Goal: Task Accomplishment & Management: Manage account settings

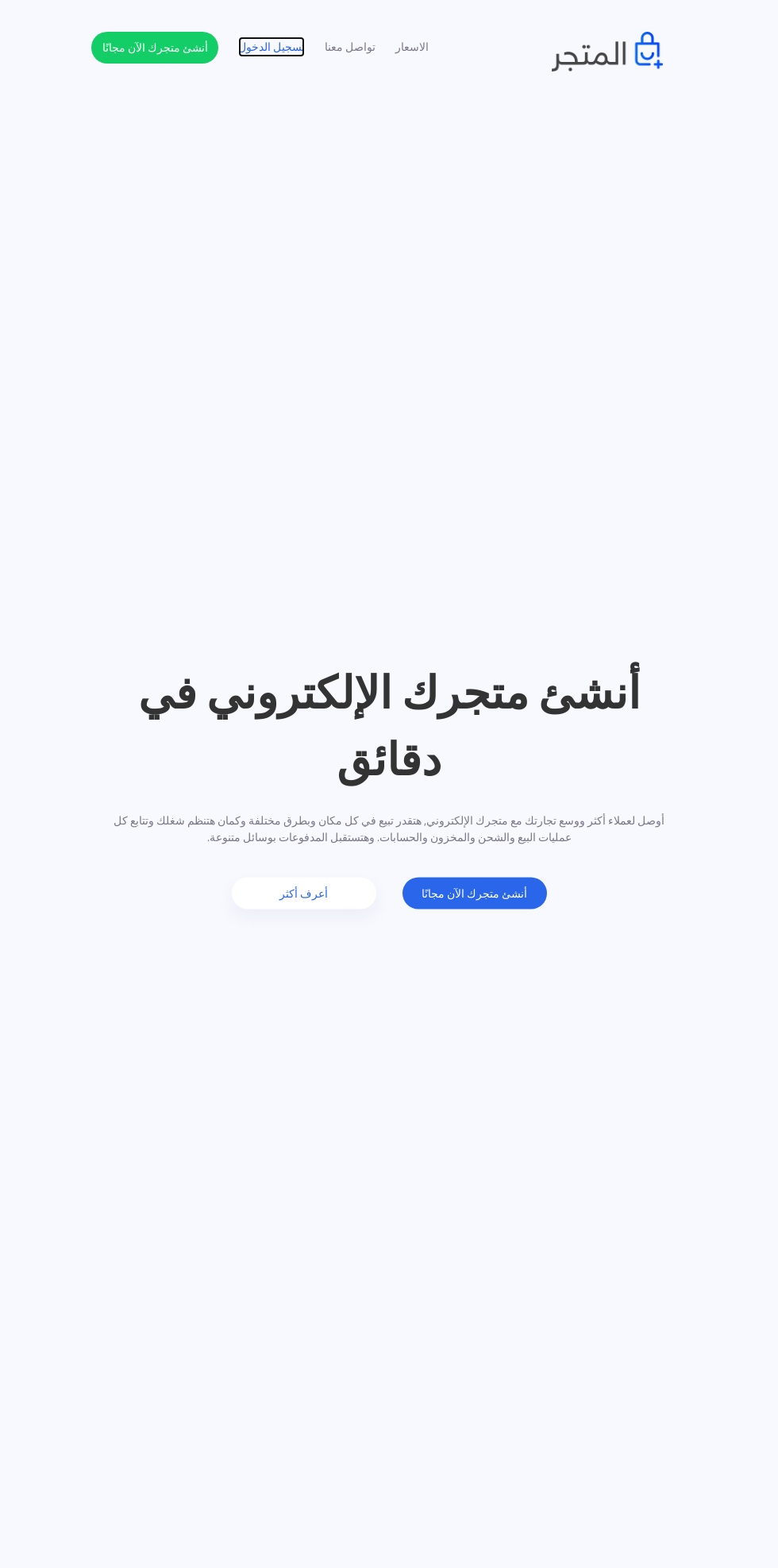
click at [266, 52] on link "تسجيل الدخول" at bounding box center [271, 47] width 66 height 17
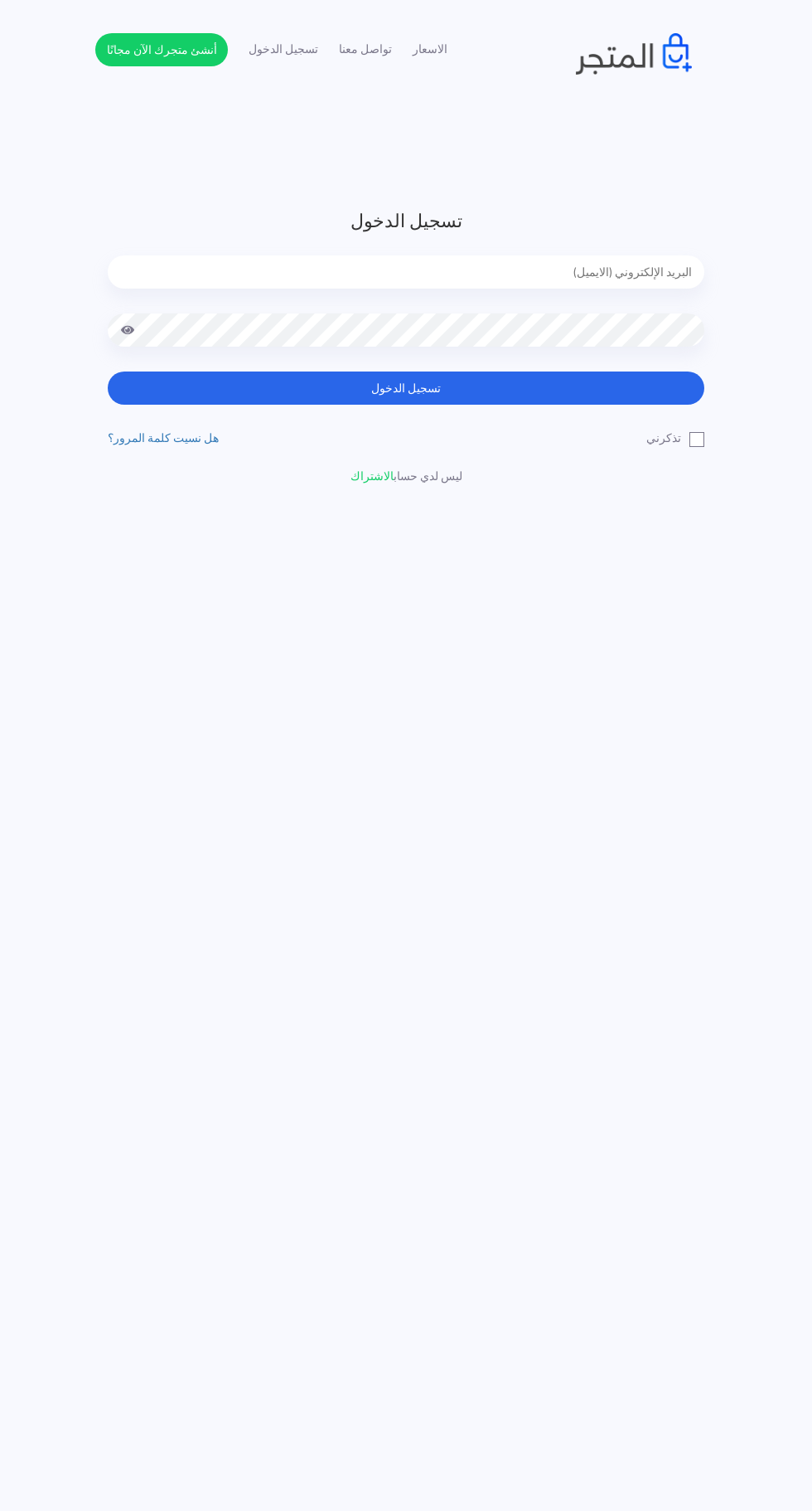
click at [632, 265] on input "email" at bounding box center [406, 272] width 597 height 33
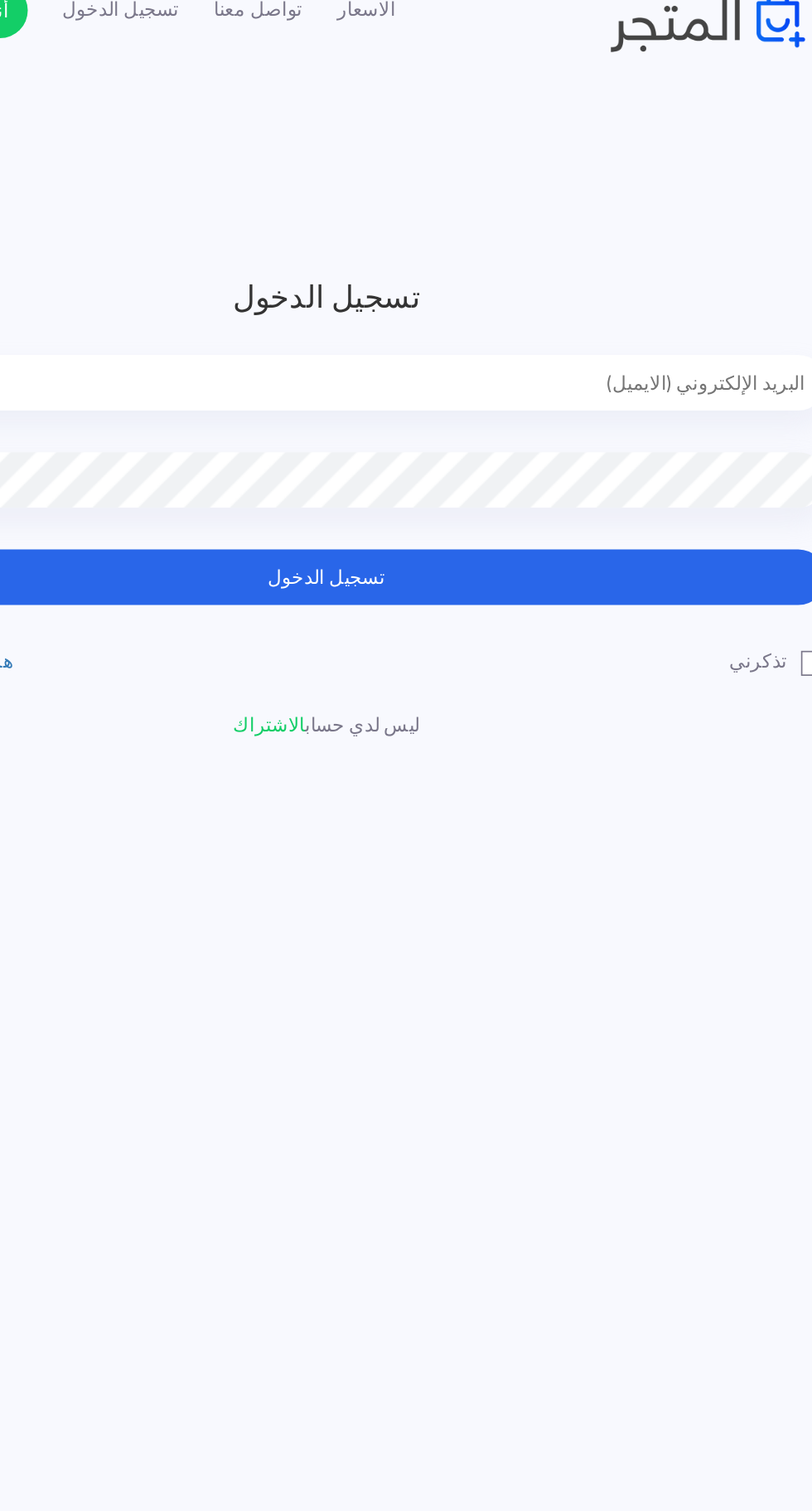
click at [623, 271] on input "email" at bounding box center [406, 272] width 597 height 33
click at [643, 265] on input "email" at bounding box center [406, 272] width 597 height 33
type input "faskhaniawladsaleh@gmail.com"
click at [570, 399] on button "تسجيل الدخول" at bounding box center [406, 388] width 597 height 33
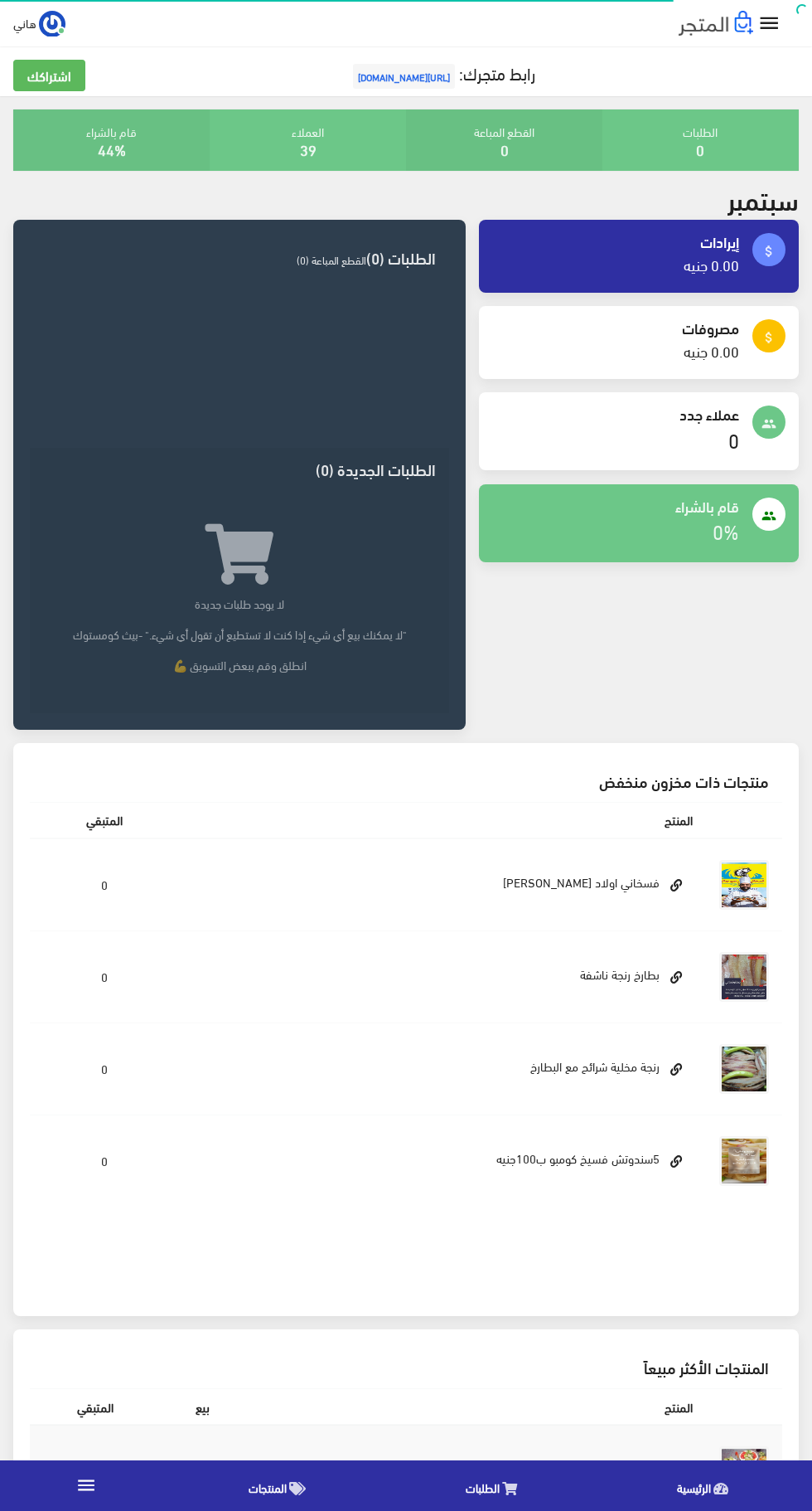
click at [770, 21] on icon "" at bounding box center [770, 24] width 24 height 24
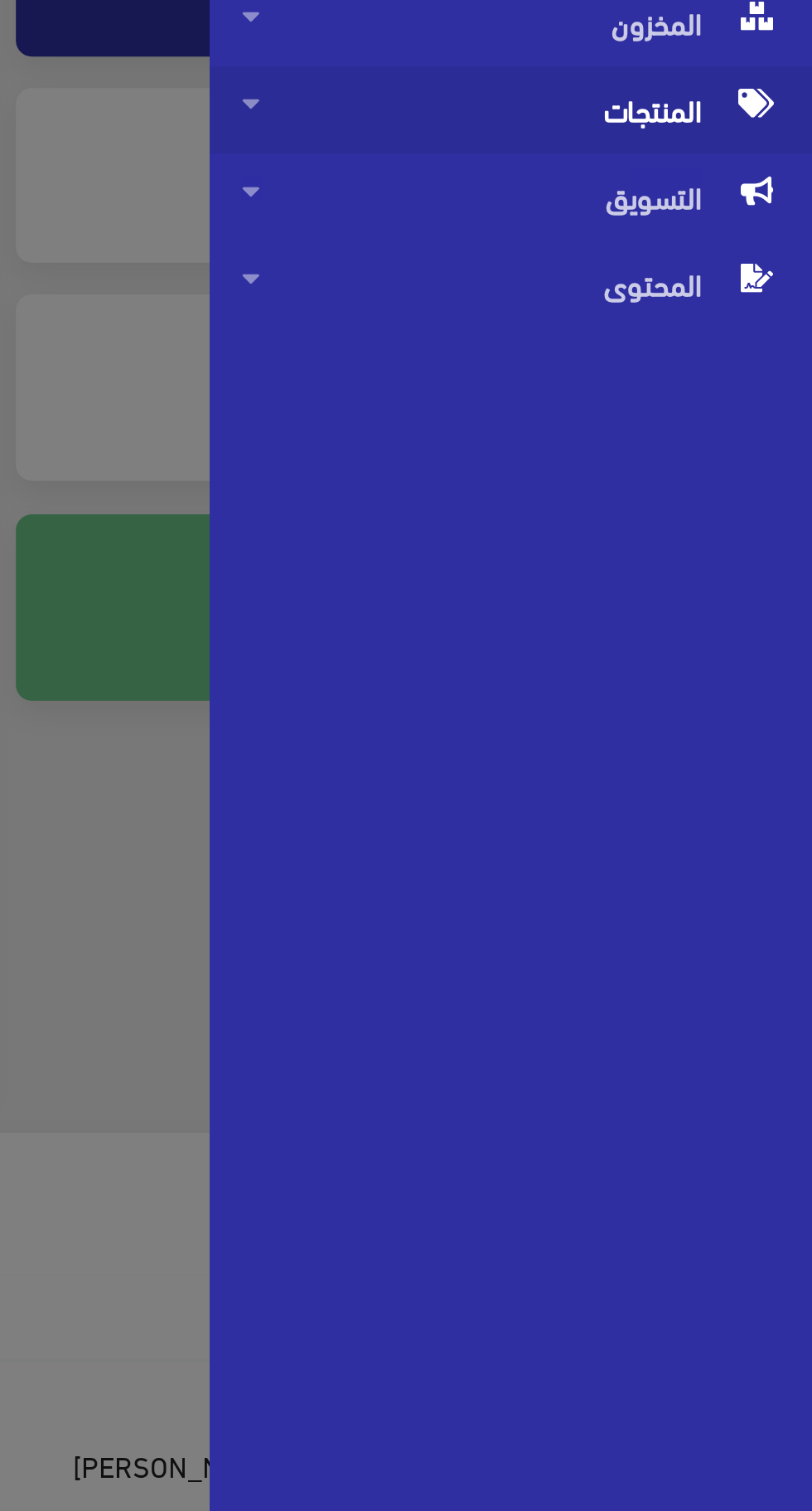
click at [757, 306] on span "المنتجات" at bounding box center [686, 314] width 225 height 36
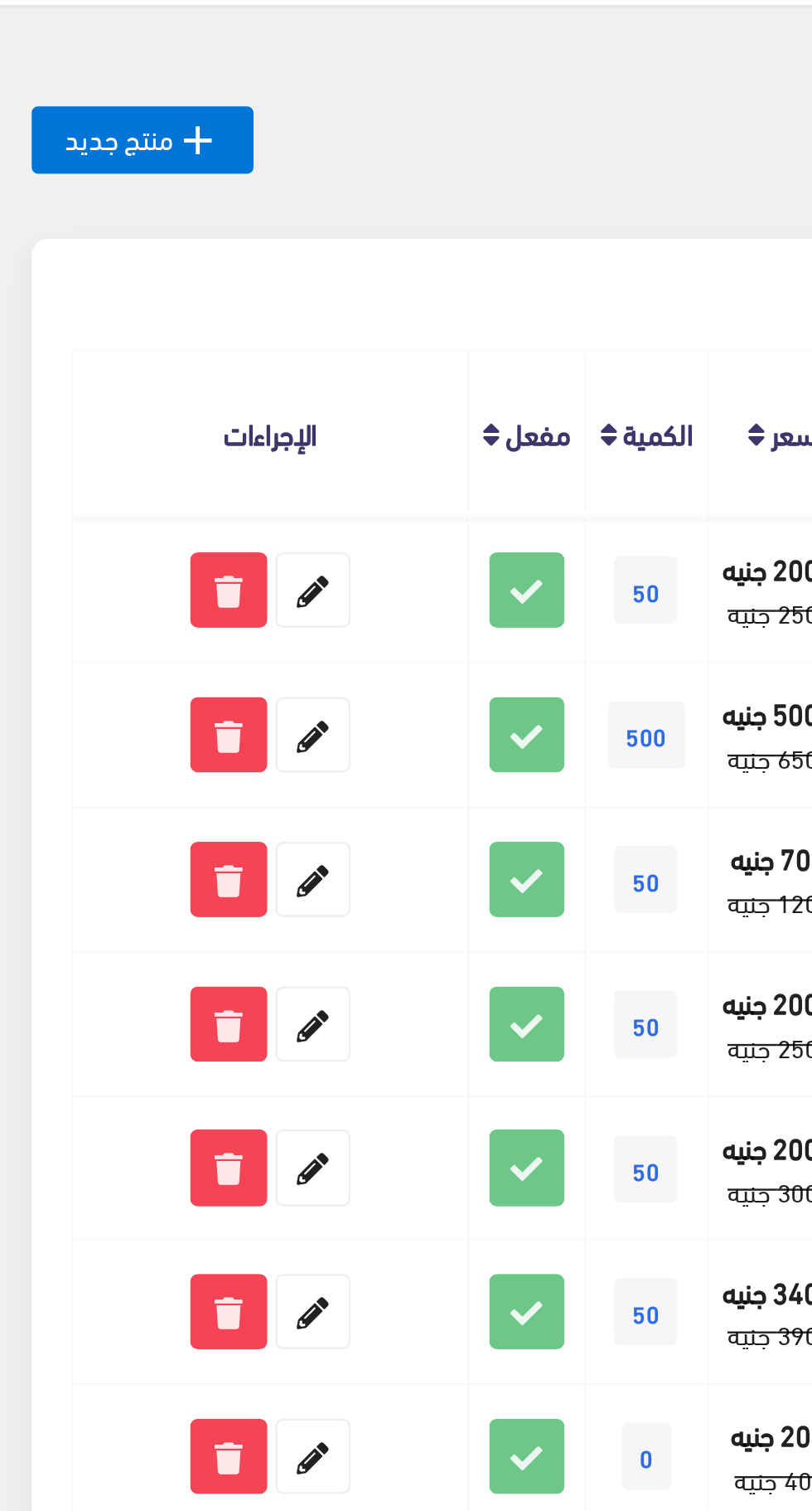
click at [113, 268] on th "الإجراءات" at bounding box center [113, 275] width 165 height 68
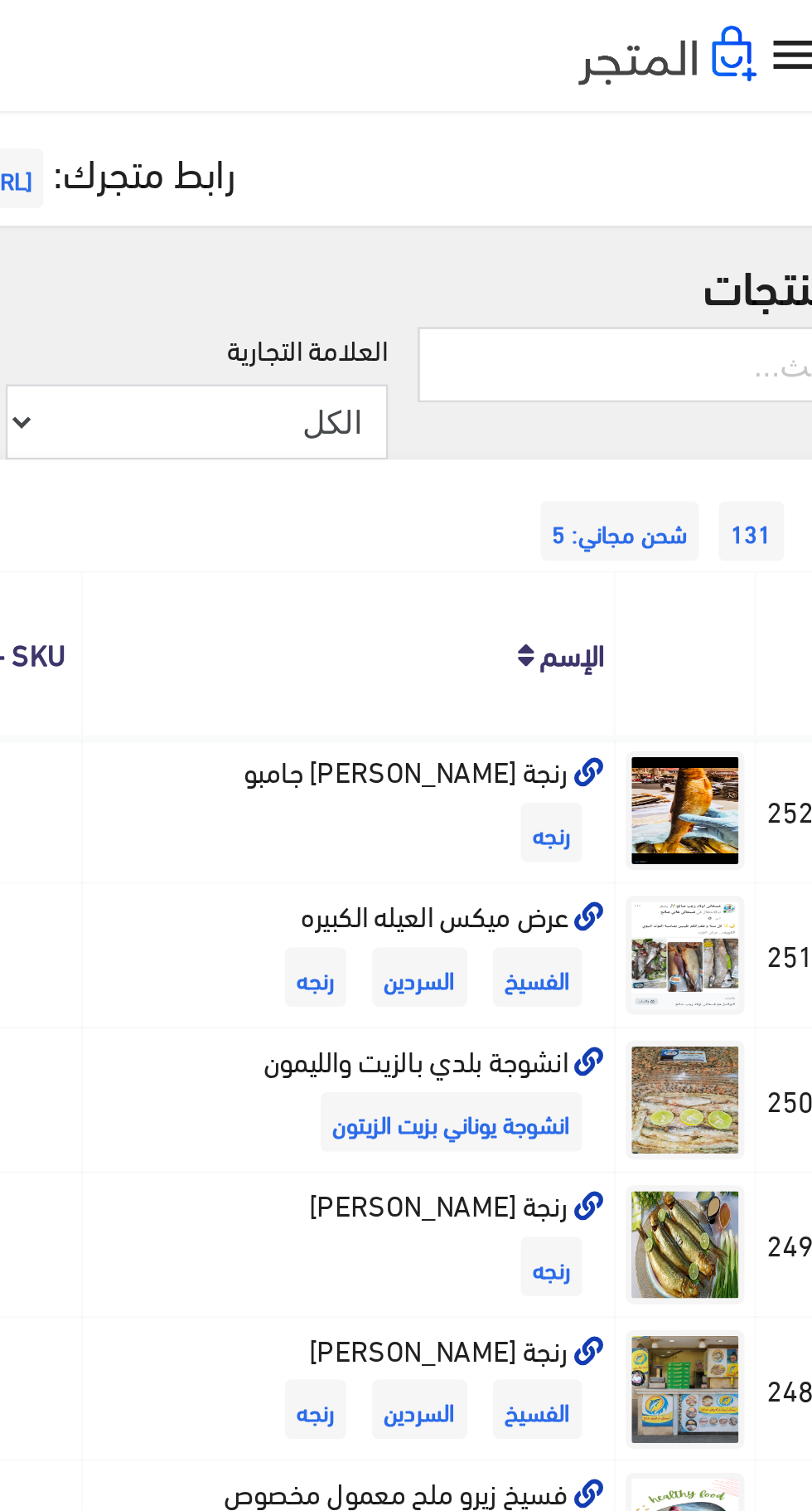
scroll to position [1, 0]
